Goal: Find specific page/section: Find specific page/section

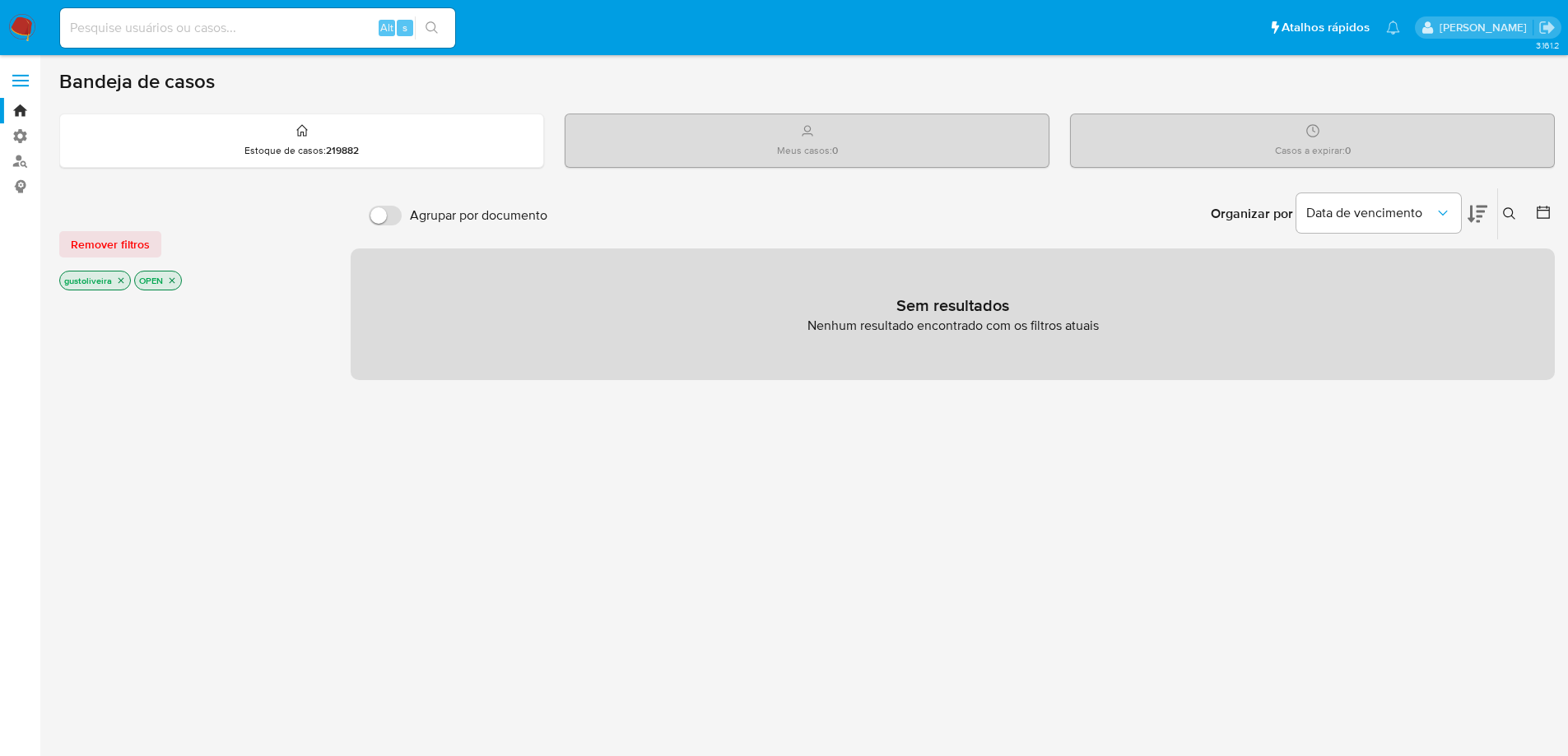
click at [133, 242] on span "Remover filtros" at bounding box center [111, 245] width 79 height 23
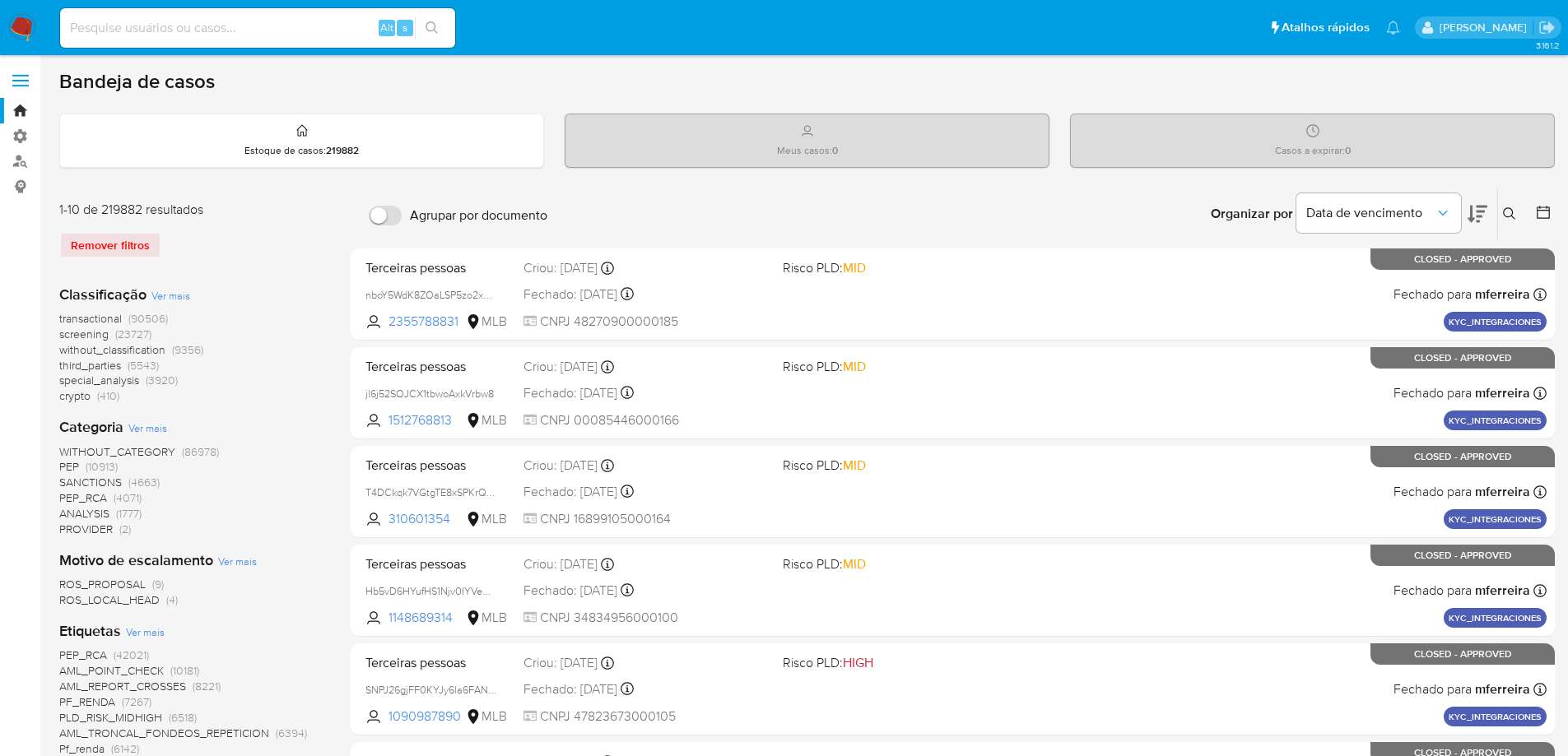
click at [183, 25] on input at bounding box center [258, 28] width 395 height 21
paste input "2544282085"
type input "2544282085"
click at [428, 26] on icon "search-icon" at bounding box center [432, 28] width 13 height 13
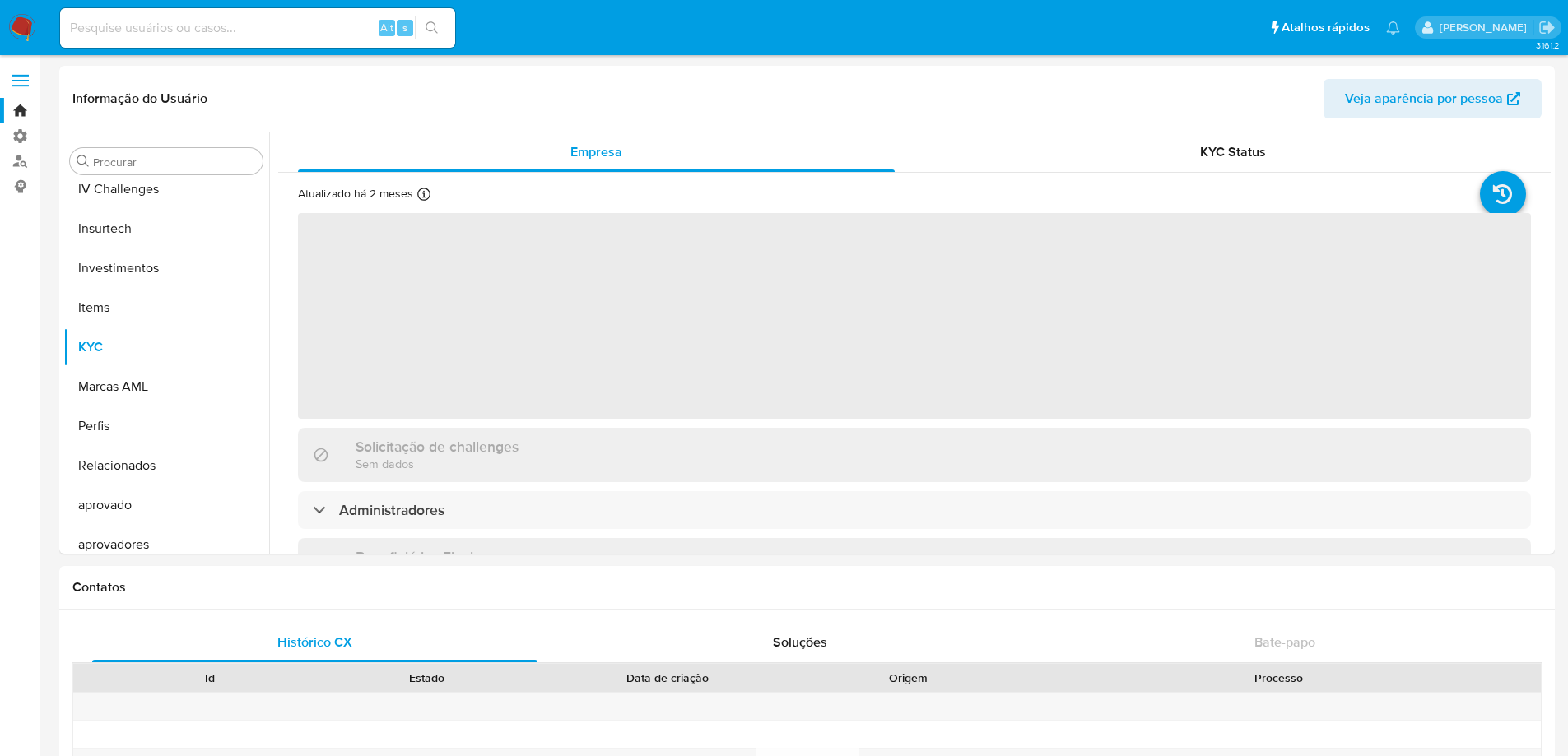
scroll to position [695, 0]
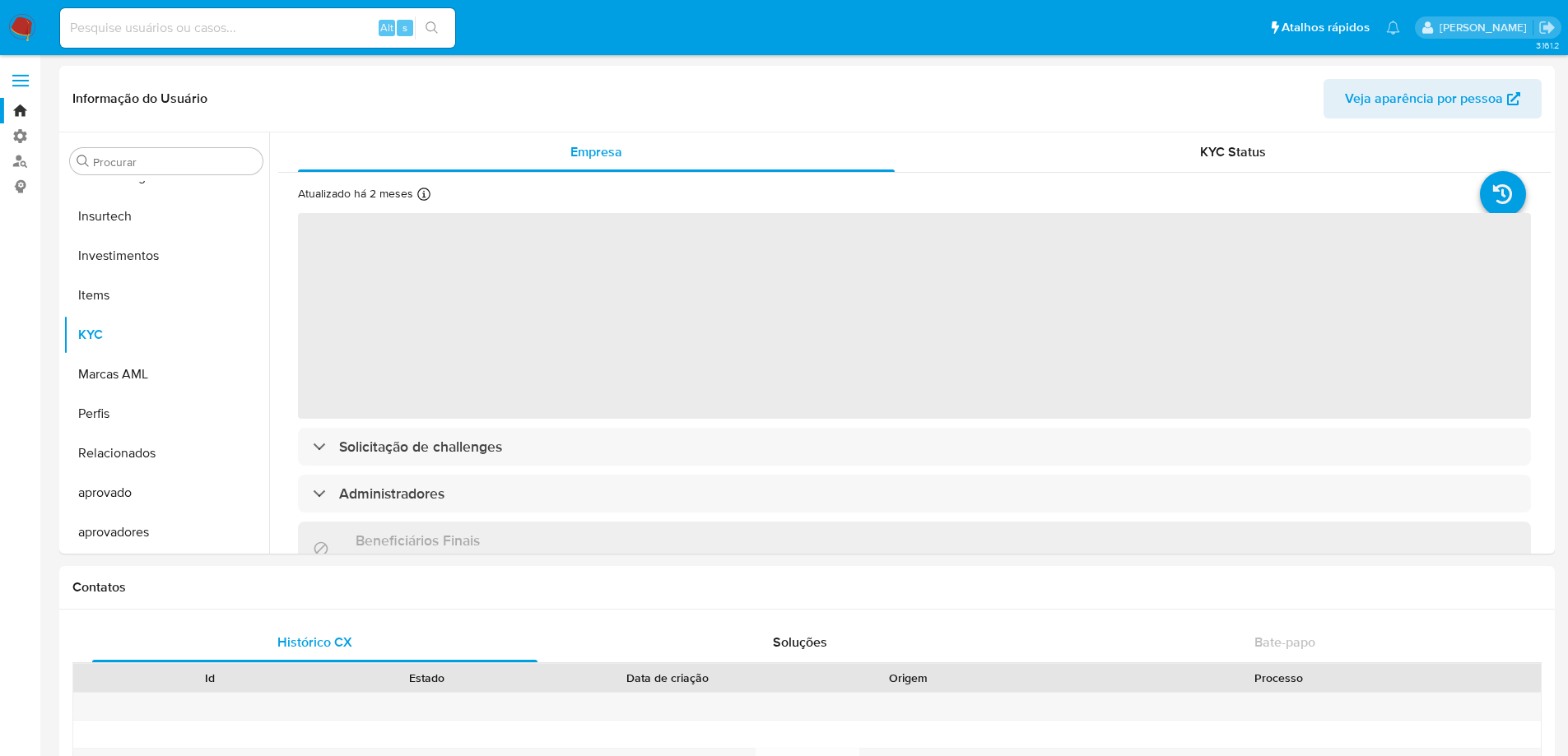
select select "10"
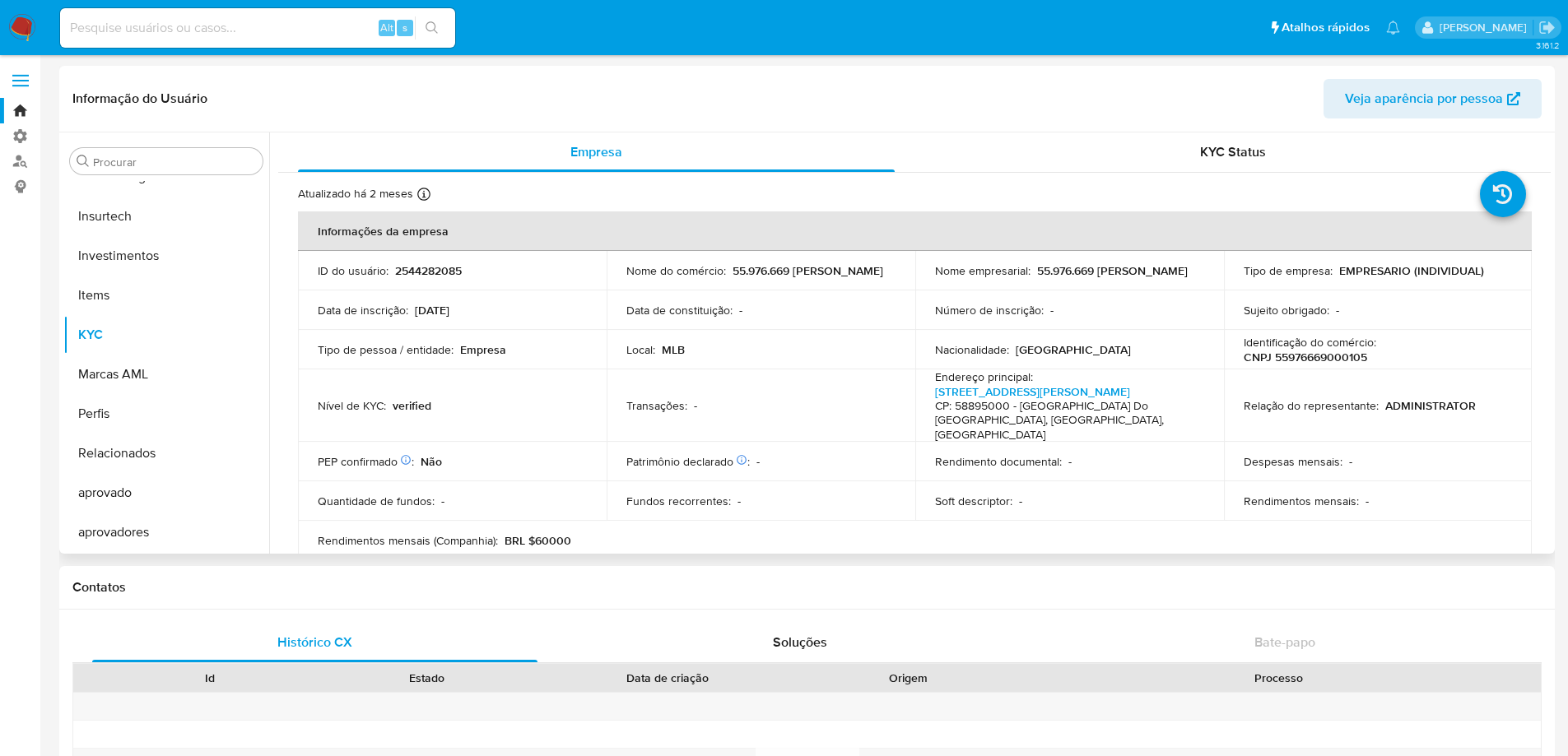
click at [1444, 98] on span "Veja aparência por pessoa" at bounding box center [1423, 99] width 158 height 40
click at [175, 27] on input at bounding box center [258, 28] width 395 height 21
paste input "2666565149"
type input "2666565149"
click at [431, 25] on icon "search-icon" at bounding box center [432, 28] width 13 height 13
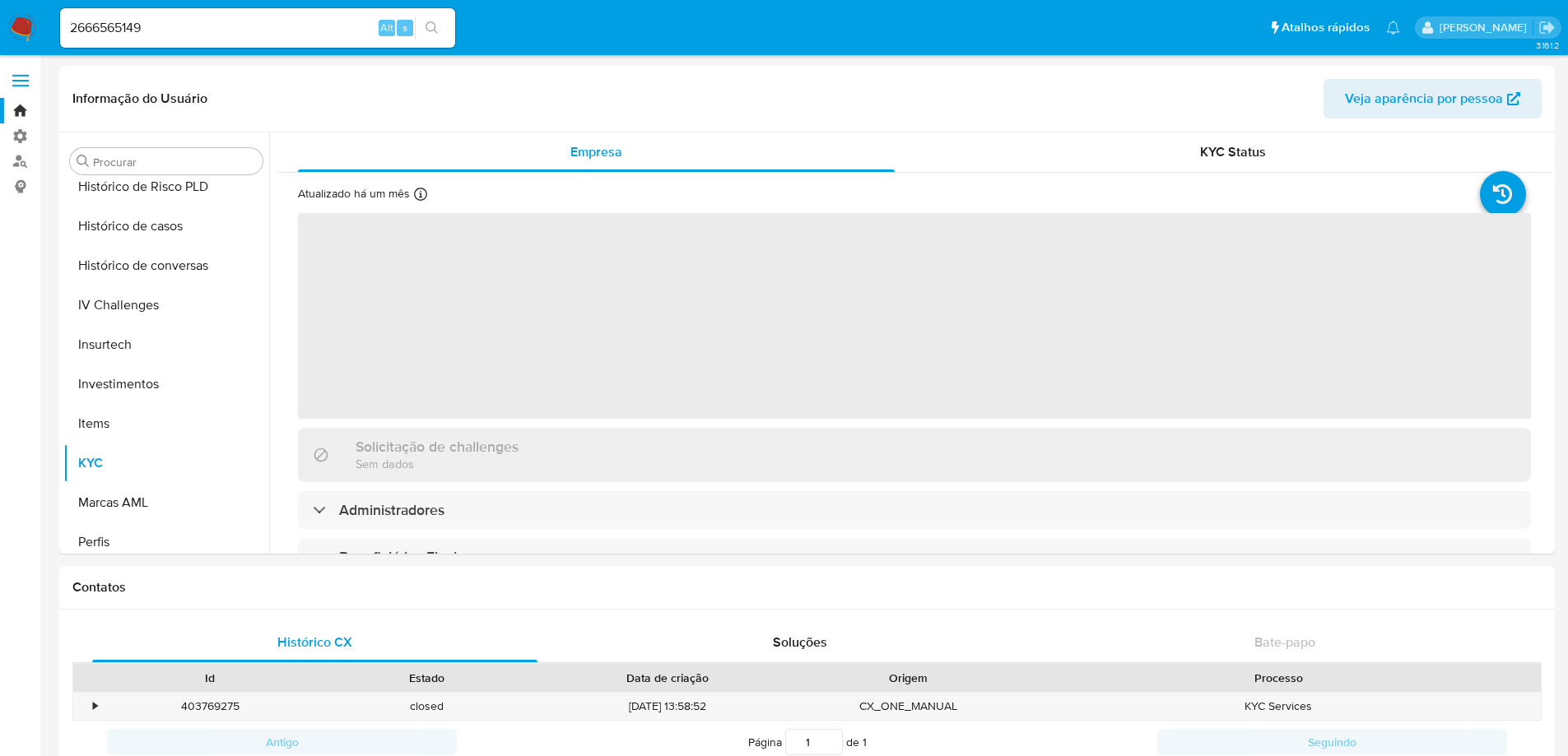
scroll to position [695, 0]
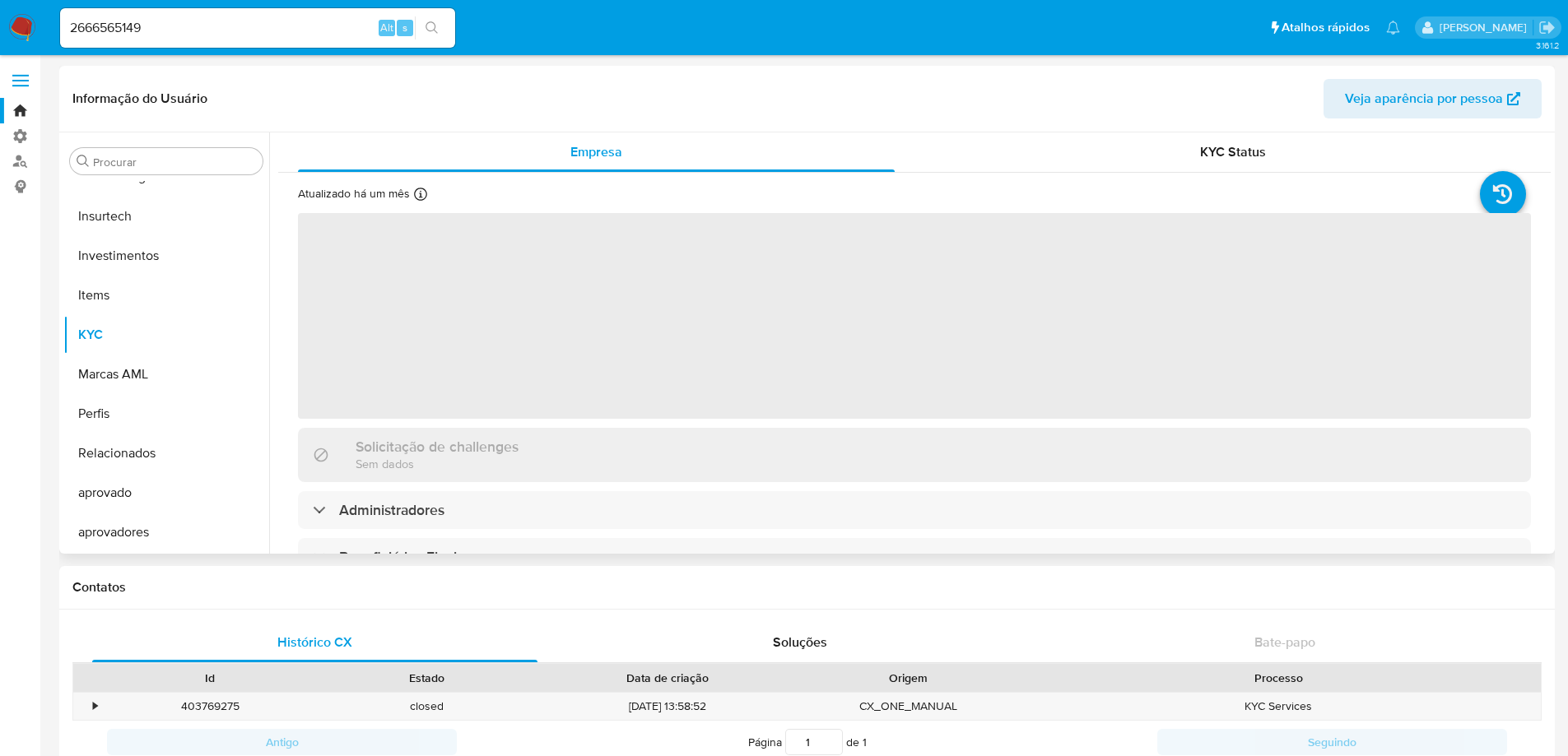
select select "10"
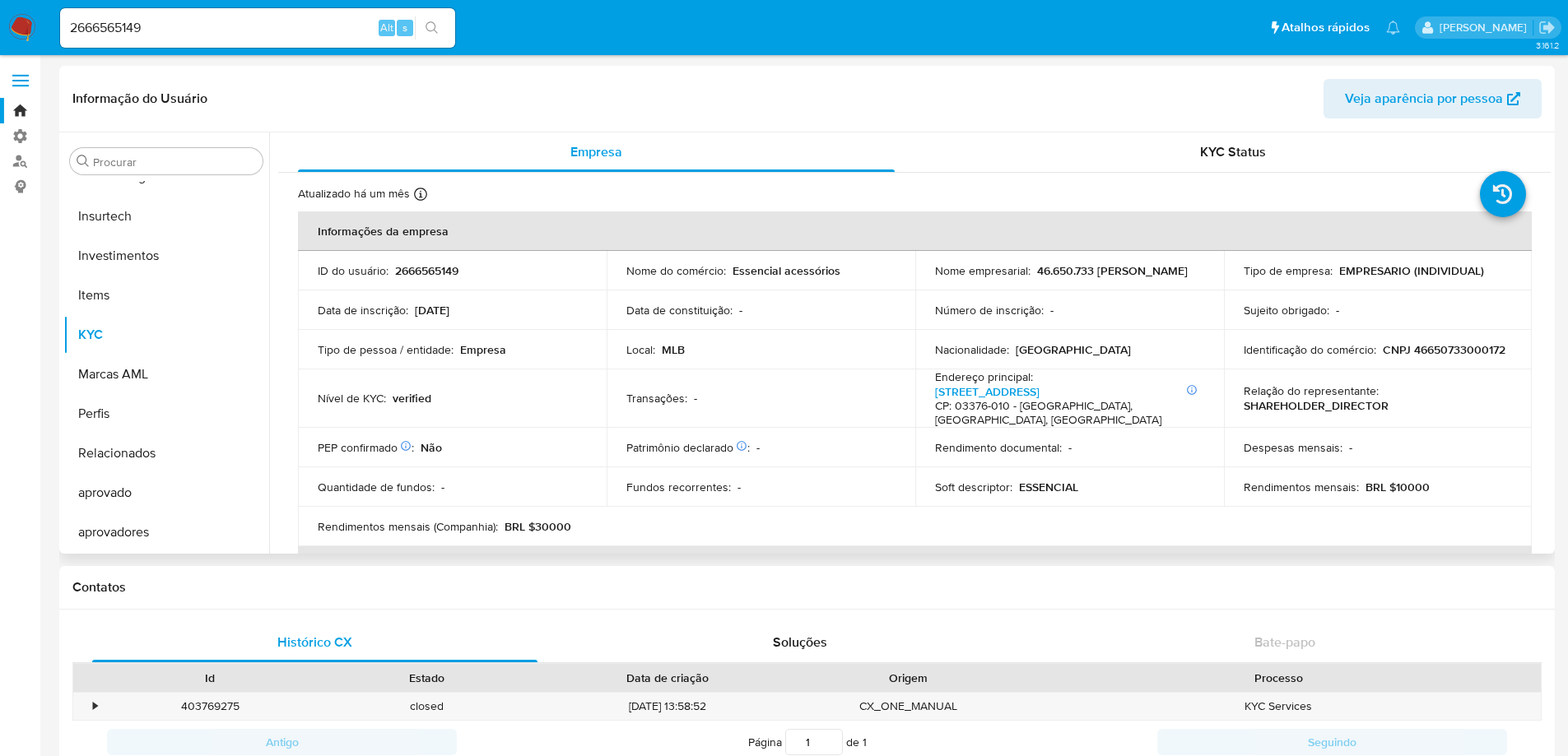
click at [1449, 103] on span "Veja aparência por pessoa" at bounding box center [1423, 99] width 158 height 40
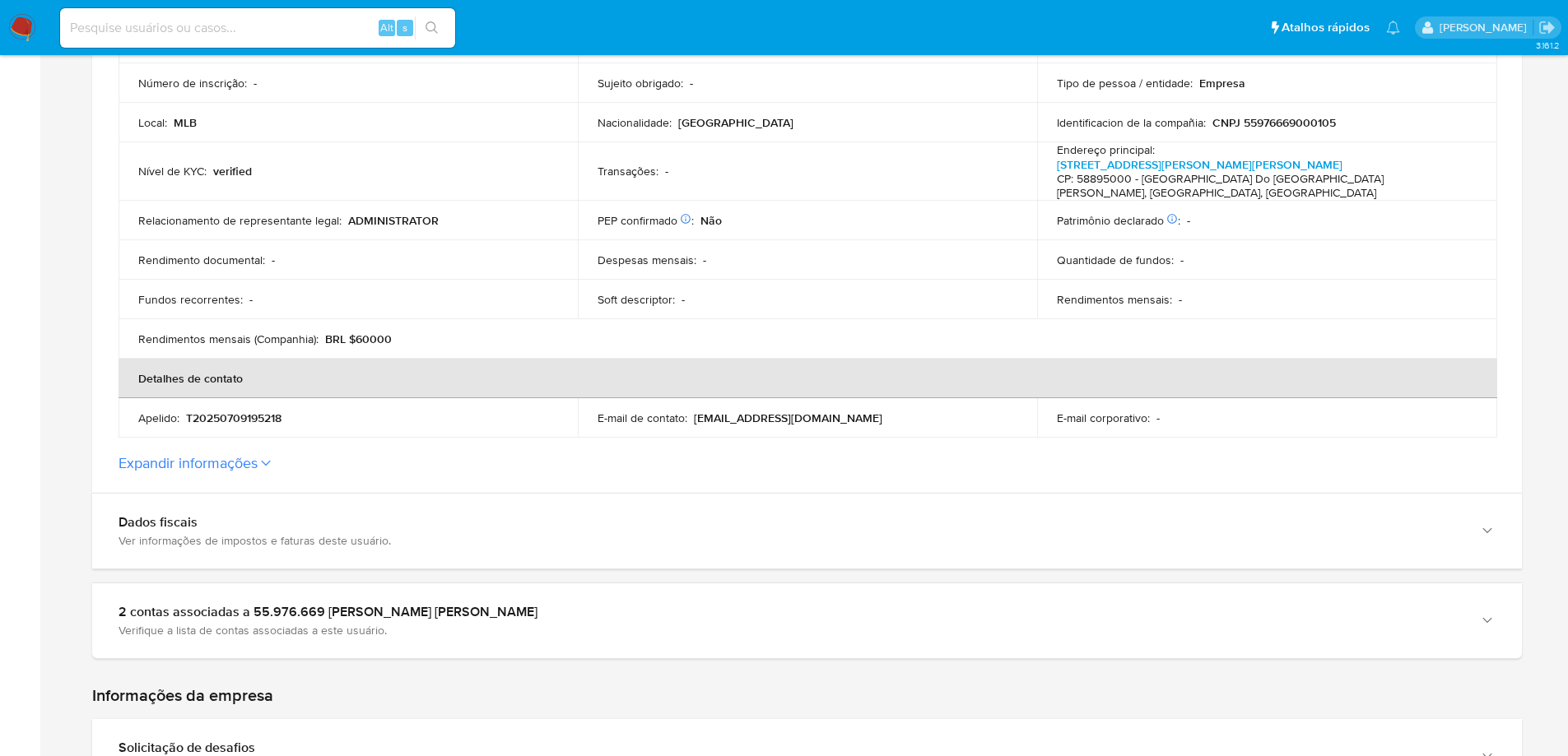
scroll to position [466, 0]
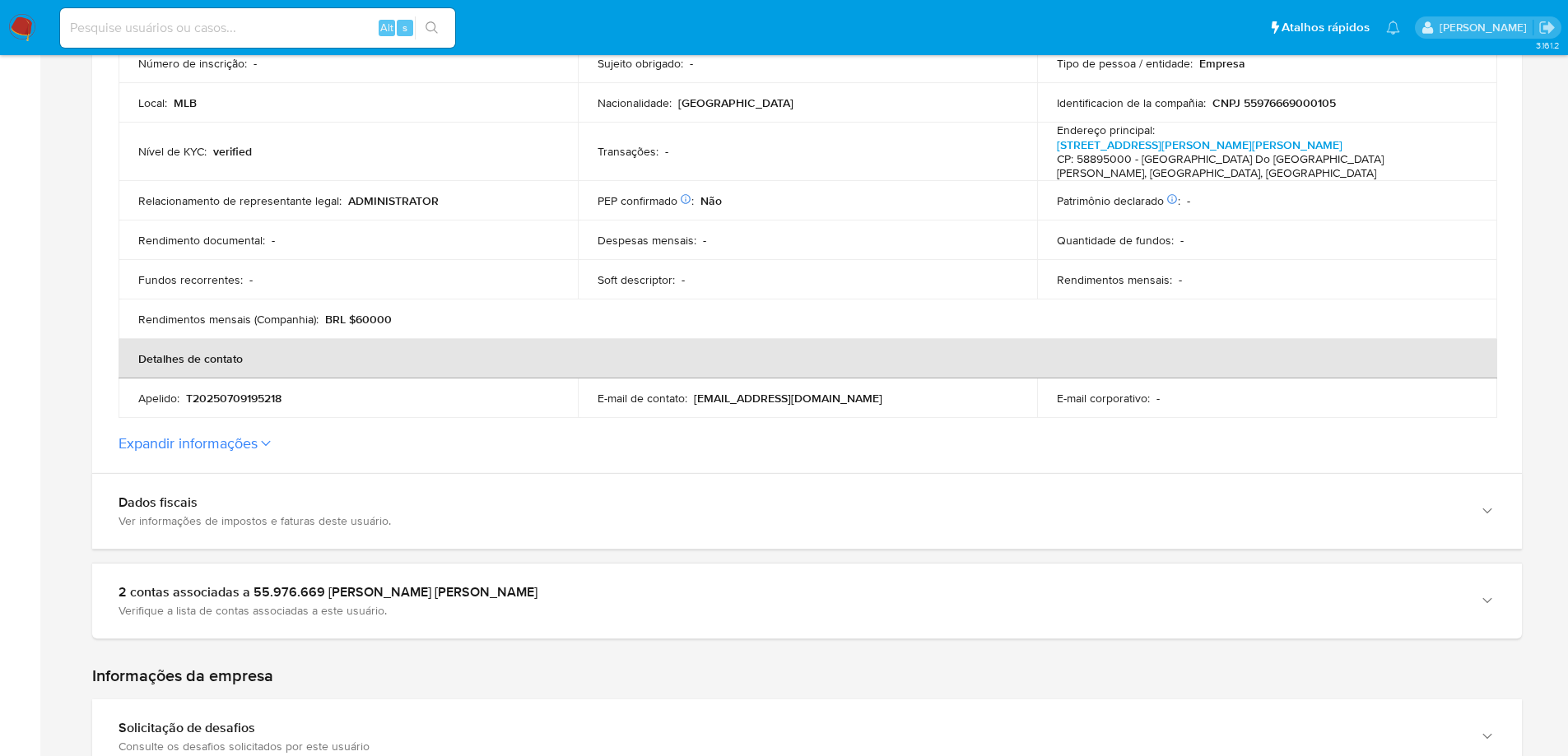
click at [228, 435] on button "Expandir informações" at bounding box center [188, 444] width 139 height 18
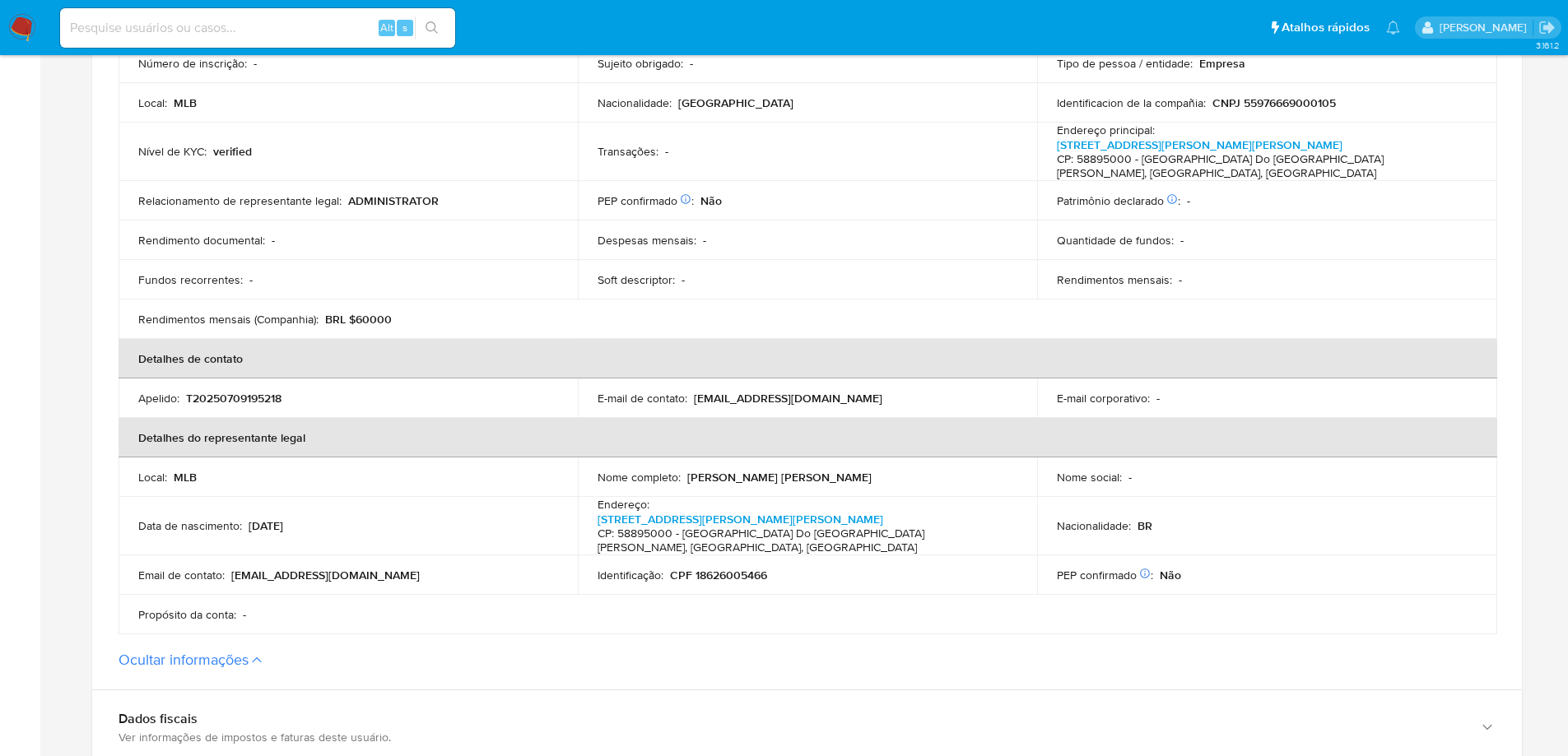
click at [736, 568] on p "CPF 18626005466" at bounding box center [717, 575] width 97 height 15
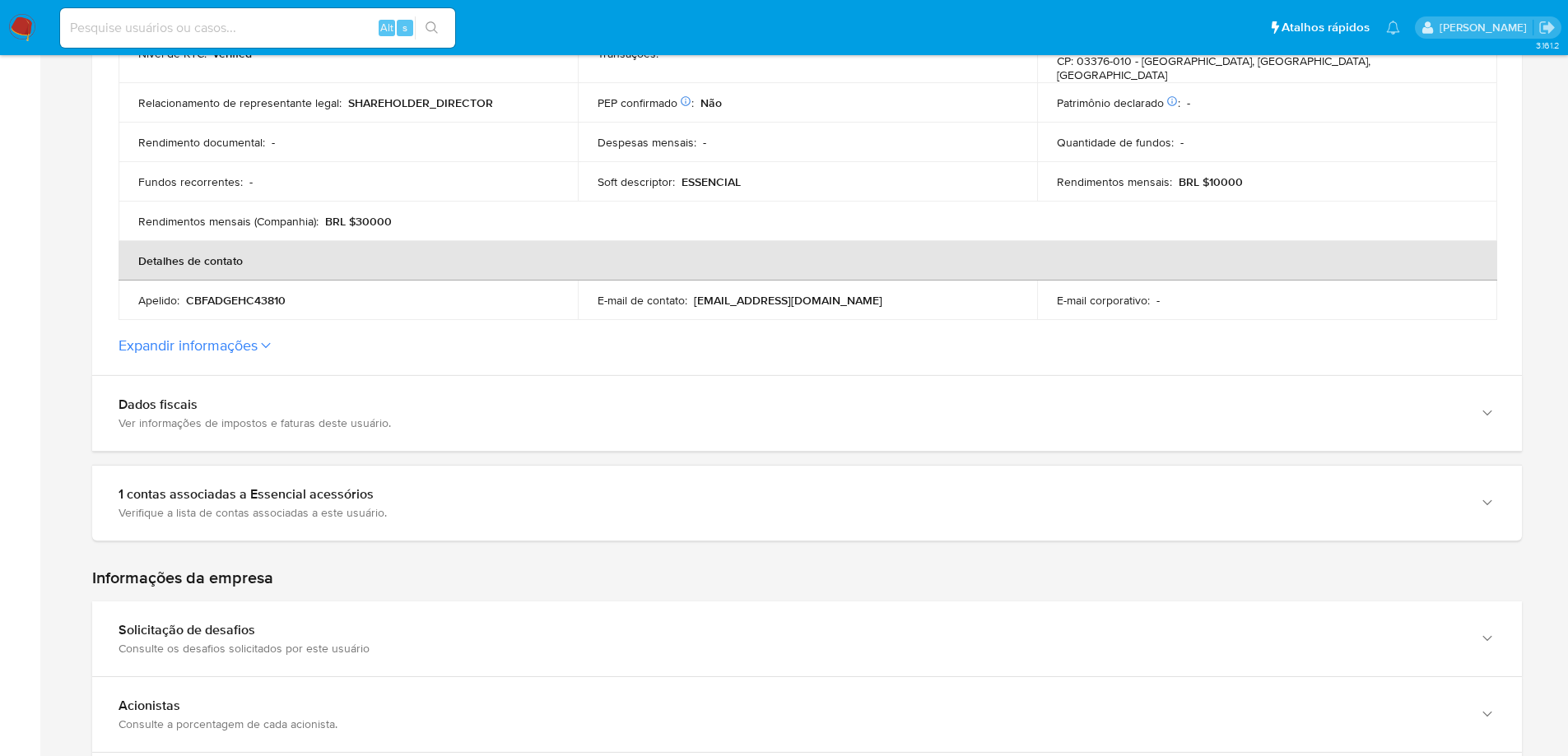
scroll to position [567, 0]
click at [204, 334] on button "Expandir informações" at bounding box center [188, 343] width 139 height 18
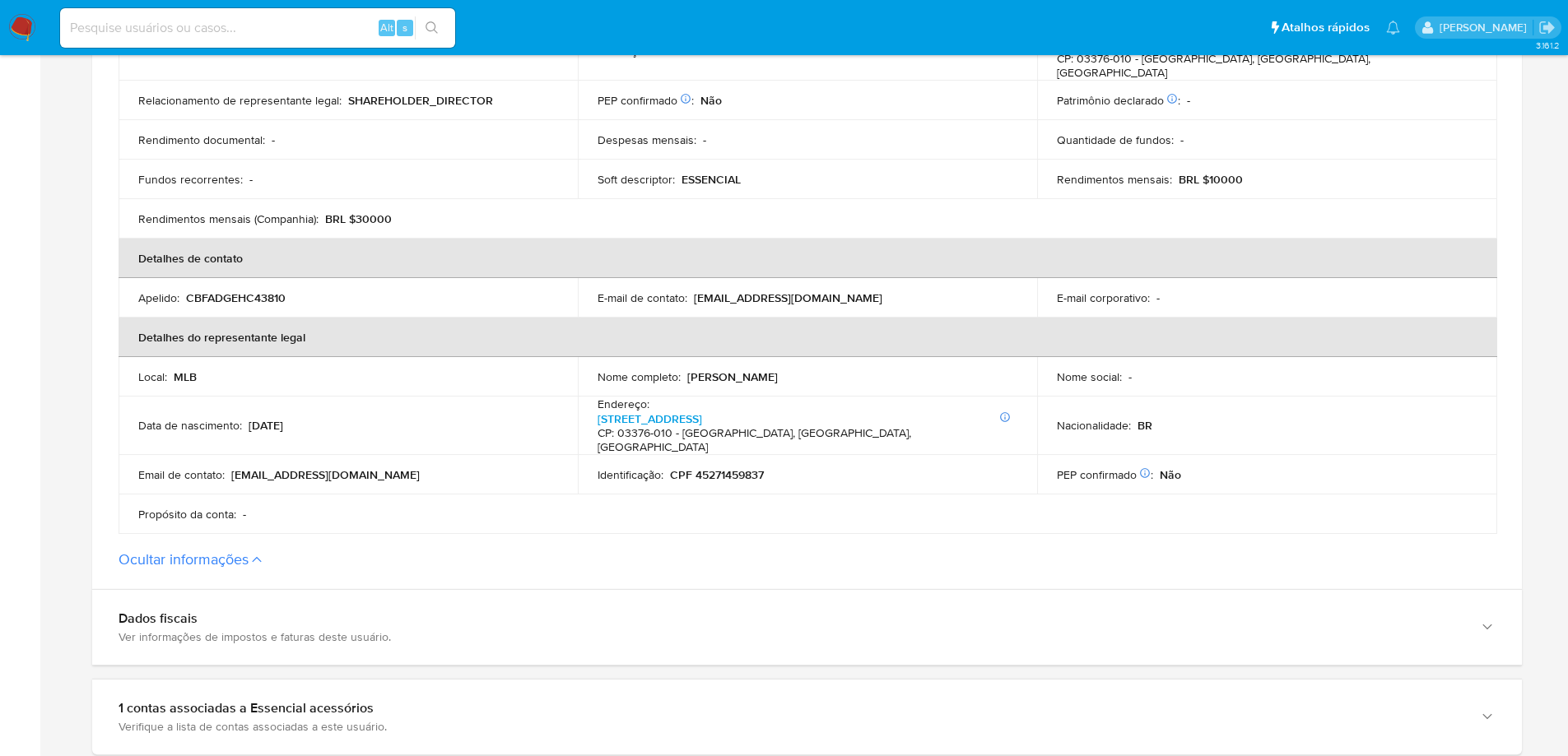
click at [745, 467] on p "CPF 45271459837" at bounding box center [716, 474] width 93 height 15
